Goal: Information Seeking & Learning: Compare options

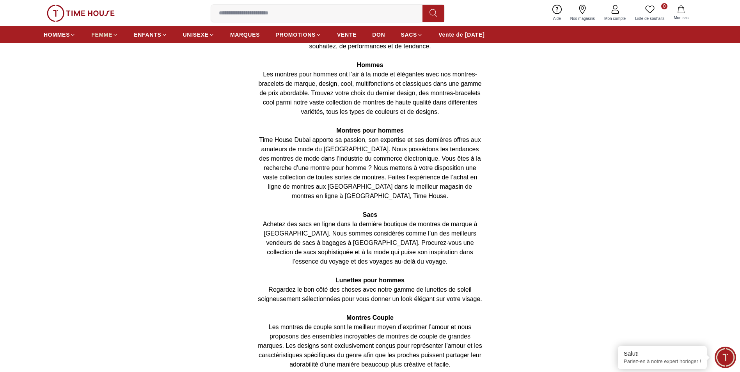
scroll to position [780, 0]
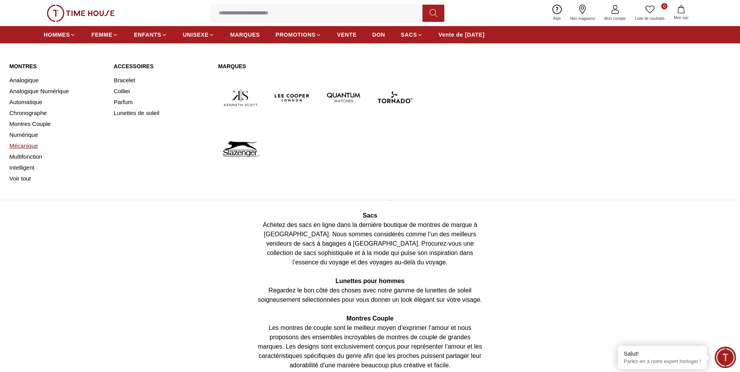
click at [32, 144] on link "Mécanique" at bounding box center [56, 145] width 95 height 11
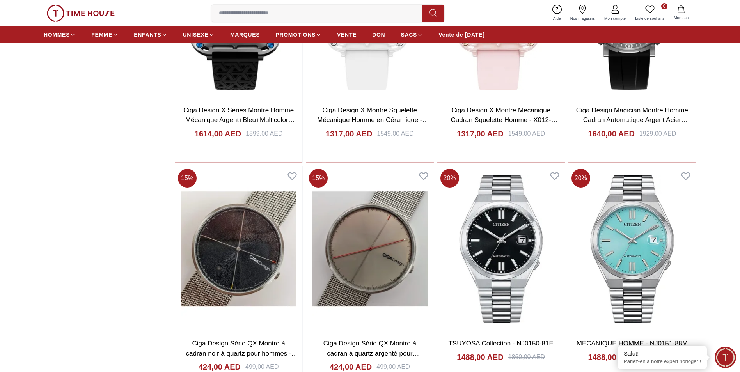
scroll to position [936, 0]
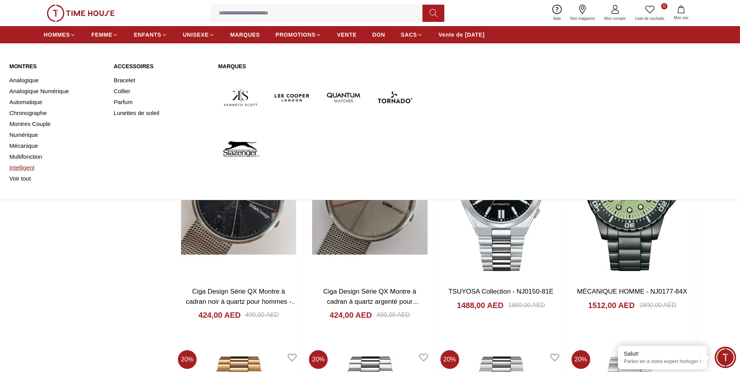
click at [25, 168] on link "Intelligent" at bounding box center [56, 167] width 95 height 11
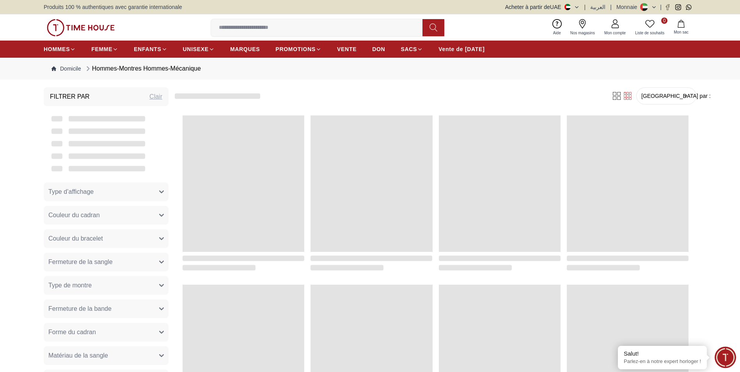
scroll to position [720, 0]
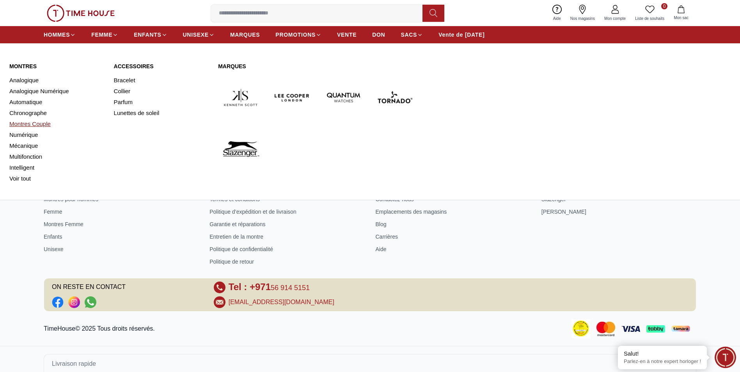
click at [50, 124] on link "Montres Couple" at bounding box center [56, 124] width 95 height 11
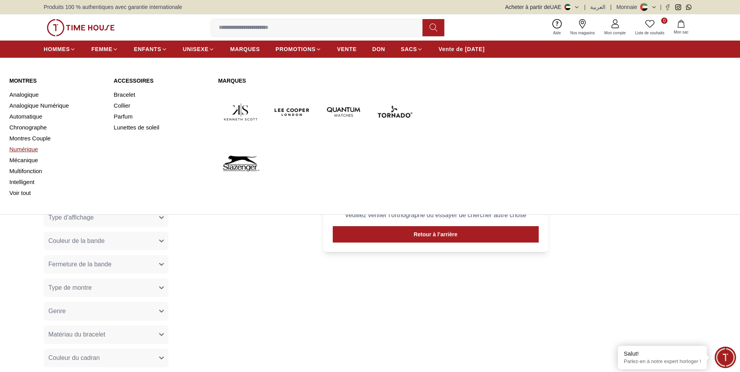
click at [30, 147] on link "Numérique" at bounding box center [56, 149] width 95 height 11
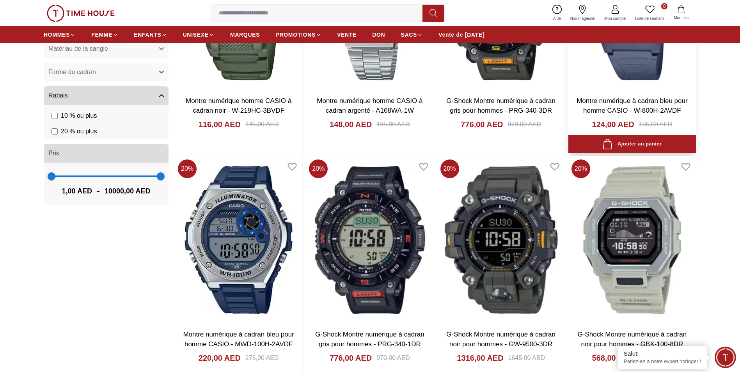
scroll to position [429, 0]
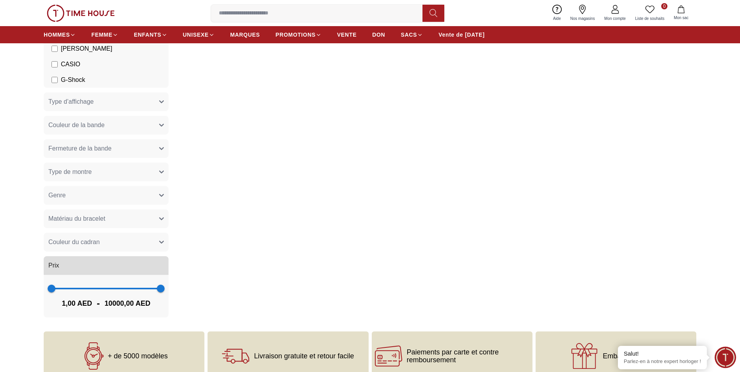
scroll to position [117, 0]
